Goal: Task Accomplishment & Management: Manage account settings

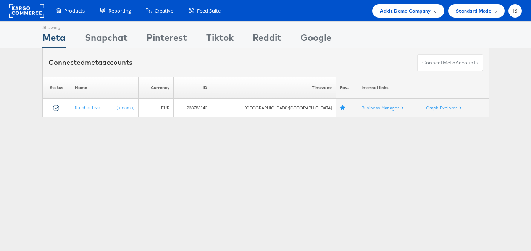
click at [428, 11] on span "Adkit Demo Company" at bounding box center [405, 11] width 51 height 8
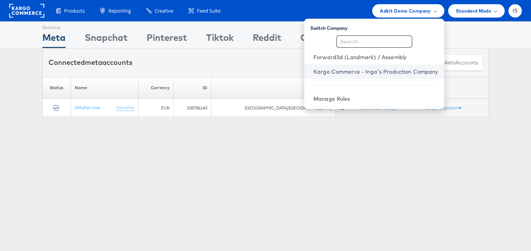
click at [404, 71] on link "Kargo Commerce - Inga's Production Company" at bounding box center [376, 72] width 125 height 8
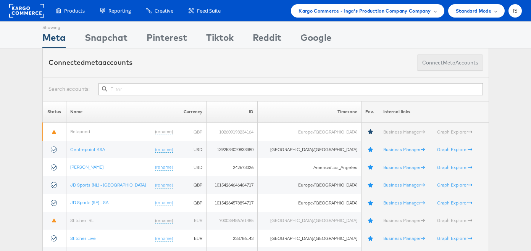
click at [442, 64] on button "Connect meta Accounts" at bounding box center [450, 62] width 66 height 17
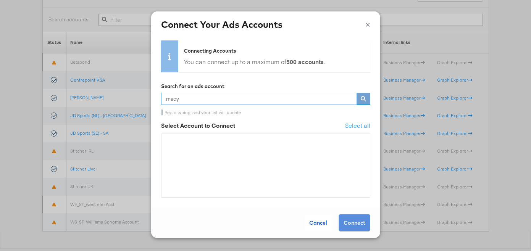
scroll to position [70, 0]
type input "macy"
click at [367, 22] on button "×" at bounding box center [368, 23] width 5 height 11
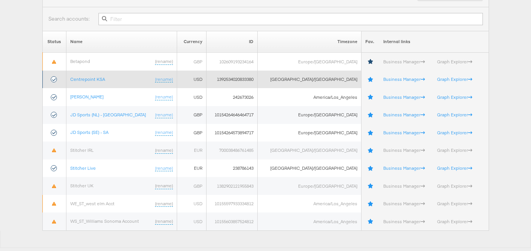
scroll to position [0, 0]
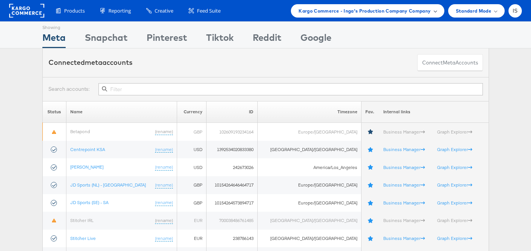
click at [392, 10] on span "Kargo Commerce - Inga's Production Company Company" at bounding box center [365, 11] width 132 height 8
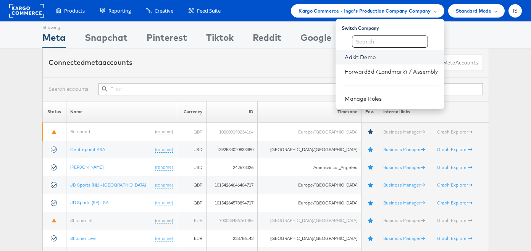
click at [377, 60] on link "Adkit Demo" at bounding box center [391, 57] width 93 height 8
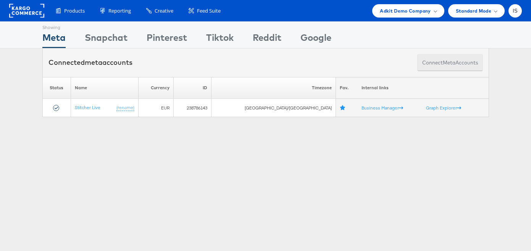
click at [444, 61] on span "meta" at bounding box center [449, 62] width 13 height 7
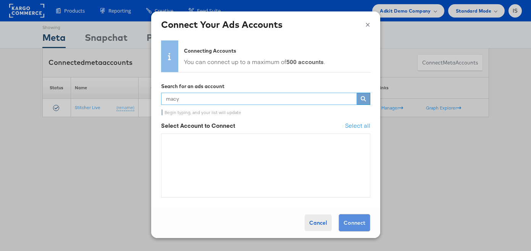
type input "macy"
click at [321, 220] on div "Cancel" at bounding box center [318, 223] width 27 height 17
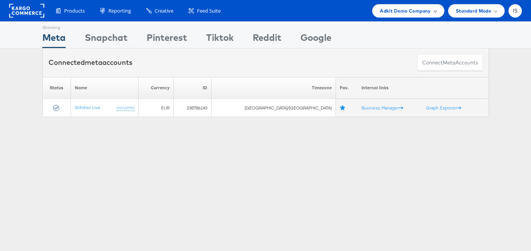
click at [411, 11] on span "Adkit Demo Company" at bounding box center [405, 11] width 51 height 8
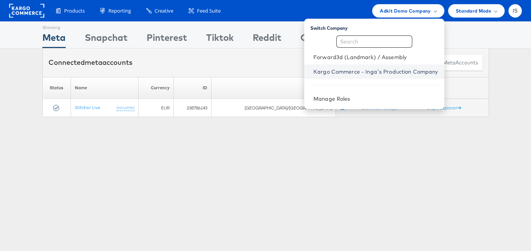
click at [356, 72] on link "Kargo Commerce - Inga's Production Company" at bounding box center [376, 72] width 125 height 8
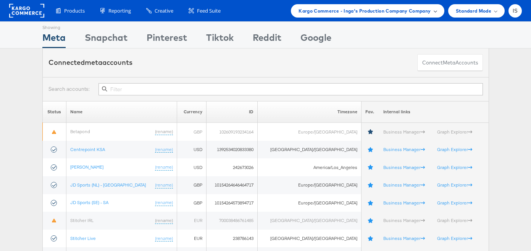
click at [393, 9] on span "Kargo Commerce - Inga's Production Company Company" at bounding box center [365, 11] width 132 height 8
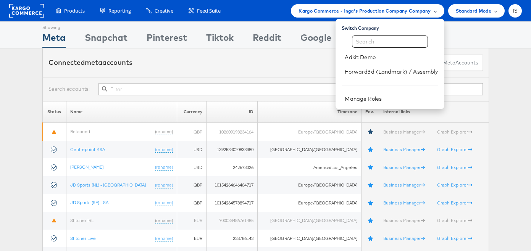
click at [393, 9] on span "Kargo Commerce - Inga's Production Company Company" at bounding box center [365, 11] width 132 height 8
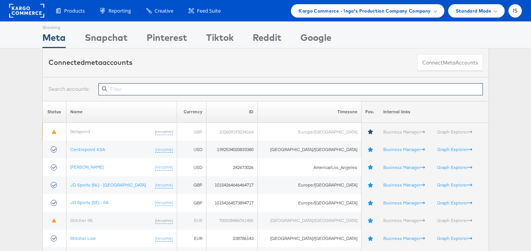
click at [233, 94] on input "text" at bounding box center [291, 89] width 384 height 12
click at [463, 62] on button "Connect meta Accounts" at bounding box center [450, 62] width 66 height 17
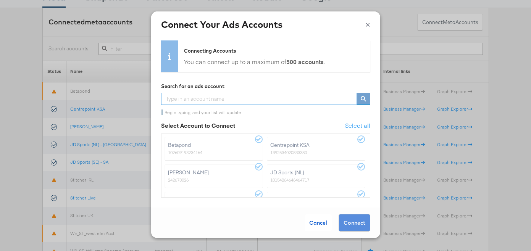
scroll to position [40, 0]
click at [369, 24] on button "×" at bounding box center [368, 23] width 5 height 11
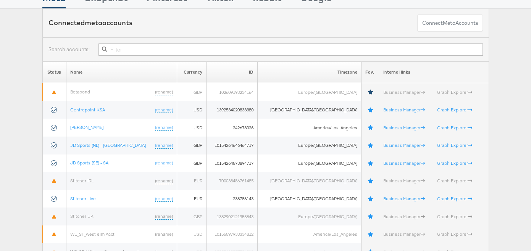
scroll to position [0, 0]
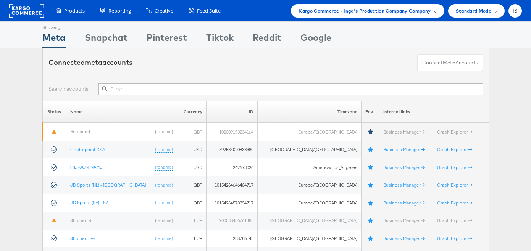
click at [408, 11] on span "Kargo Commerce - Inga's Production Company Company" at bounding box center [365, 11] width 132 height 8
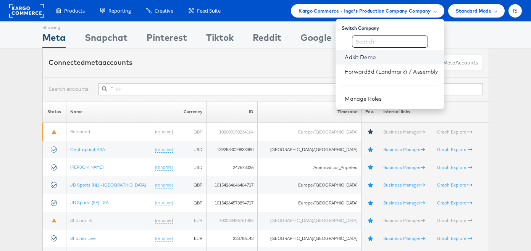
click at [380, 57] on link "Adkit Demo" at bounding box center [391, 57] width 93 height 8
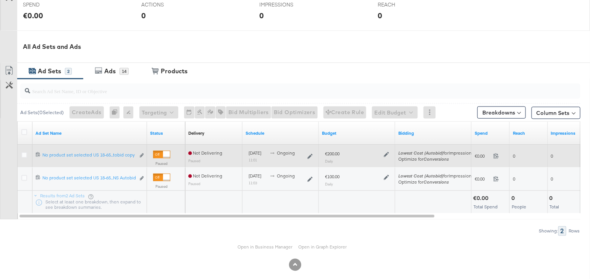
scroll to position [325, 0]
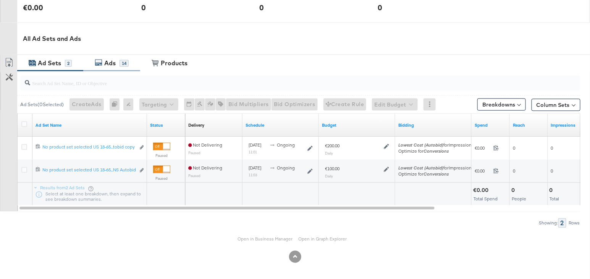
click at [116, 60] on div "Ads" at bounding box center [110, 63] width 17 height 9
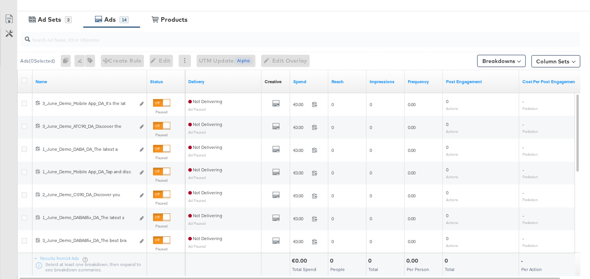
scroll to position [369, 0]
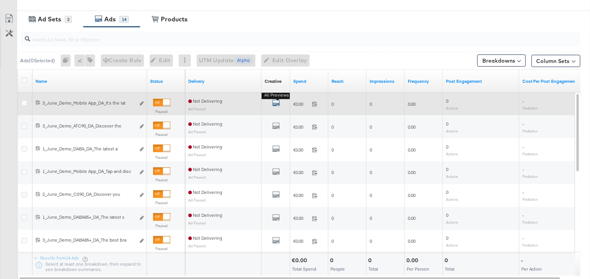
click at [277, 103] on icon "default" at bounding box center [276, 103] width 8 height 8
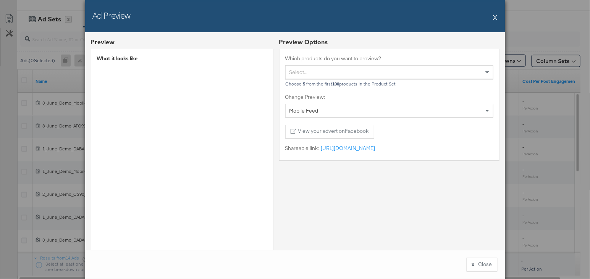
click at [496, 16] on button "X" at bounding box center [495, 17] width 4 height 15
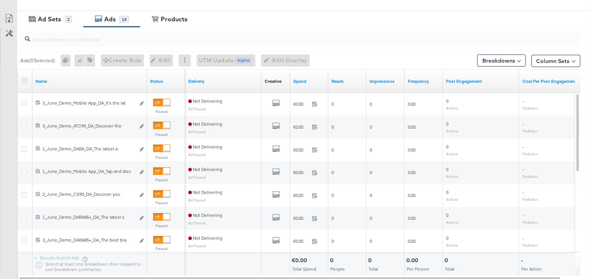
click at [26, 78] on icon at bounding box center [24, 81] width 6 height 6
click at [0, 0] on input "checkbox" at bounding box center [0, 0] width 0 height 0
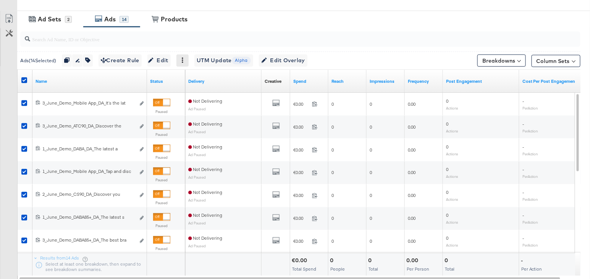
click at [185, 58] on icon at bounding box center [182, 60] width 5 height 5
click at [201, 97] on div "Delete" at bounding box center [209, 98] width 42 height 12
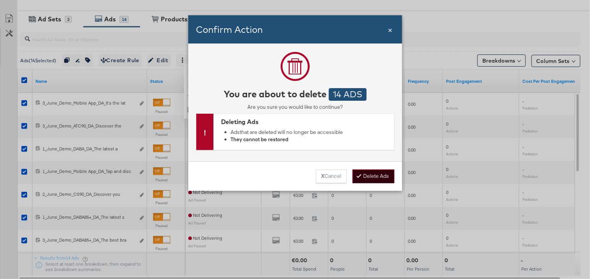
click at [377, 174] on button "Delete Ads" at bounding box center [374, 177] width 42 height 14
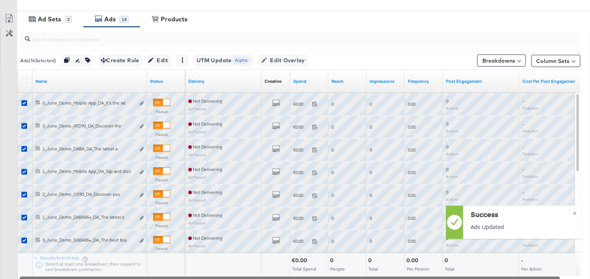
scroll to position [325, 0]
